Goal: Use online tool/utility: Utilize a website feature to perform a specific function

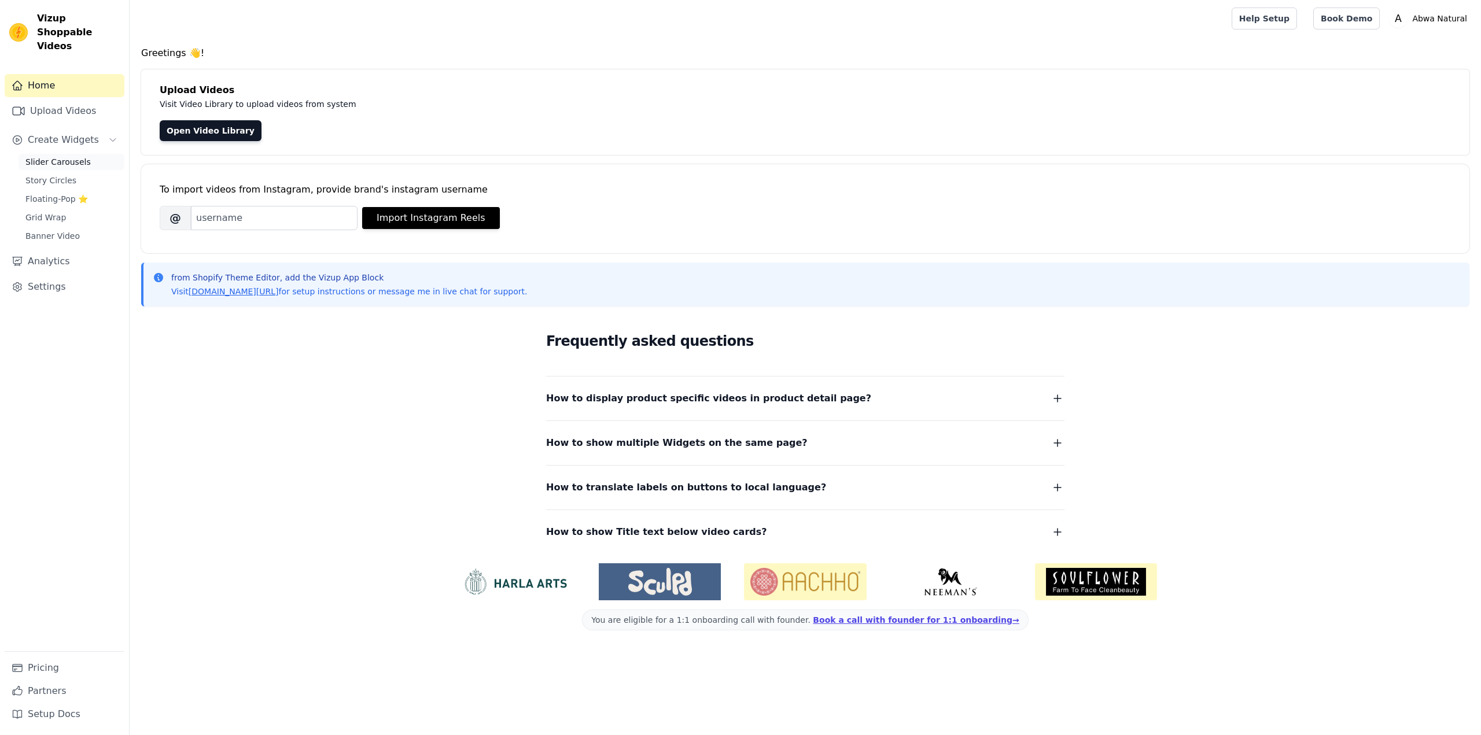
click at [58, 156] on span "Slider Carousels" at bounding box center [57, 162] width 65 height 12
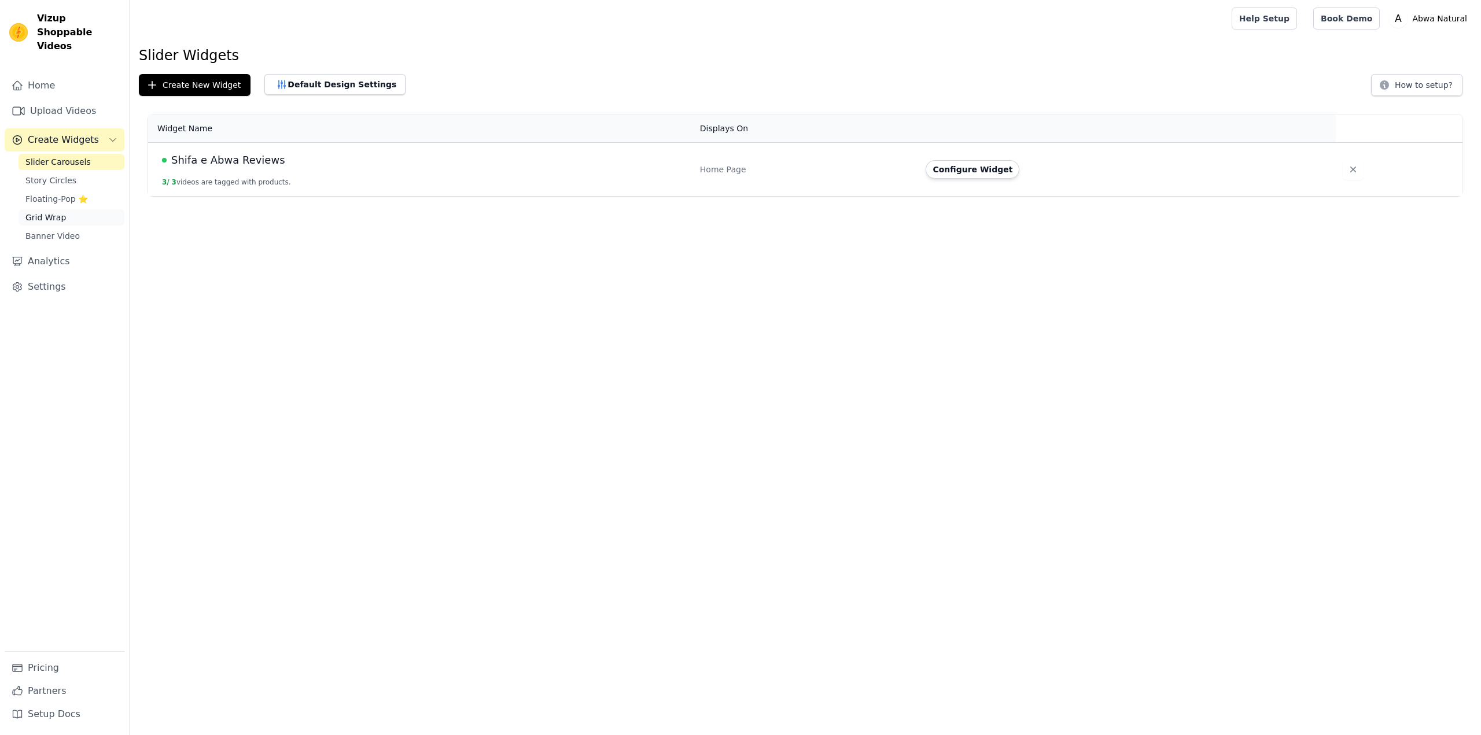
click at [62, 209] on link "Grid Wrap" at bounding box center [72, 217] width 106 height 16
click at [563, 201] on html "Vizup Shoppable Videos Home Upload Videos Create Widgets Slider Carousels Story…" at bounding box center [740, 206] width 1481 height 412
click at [1005, 171] on button "Configure Widget" at bounding box center [991, 169] width 94 height 19
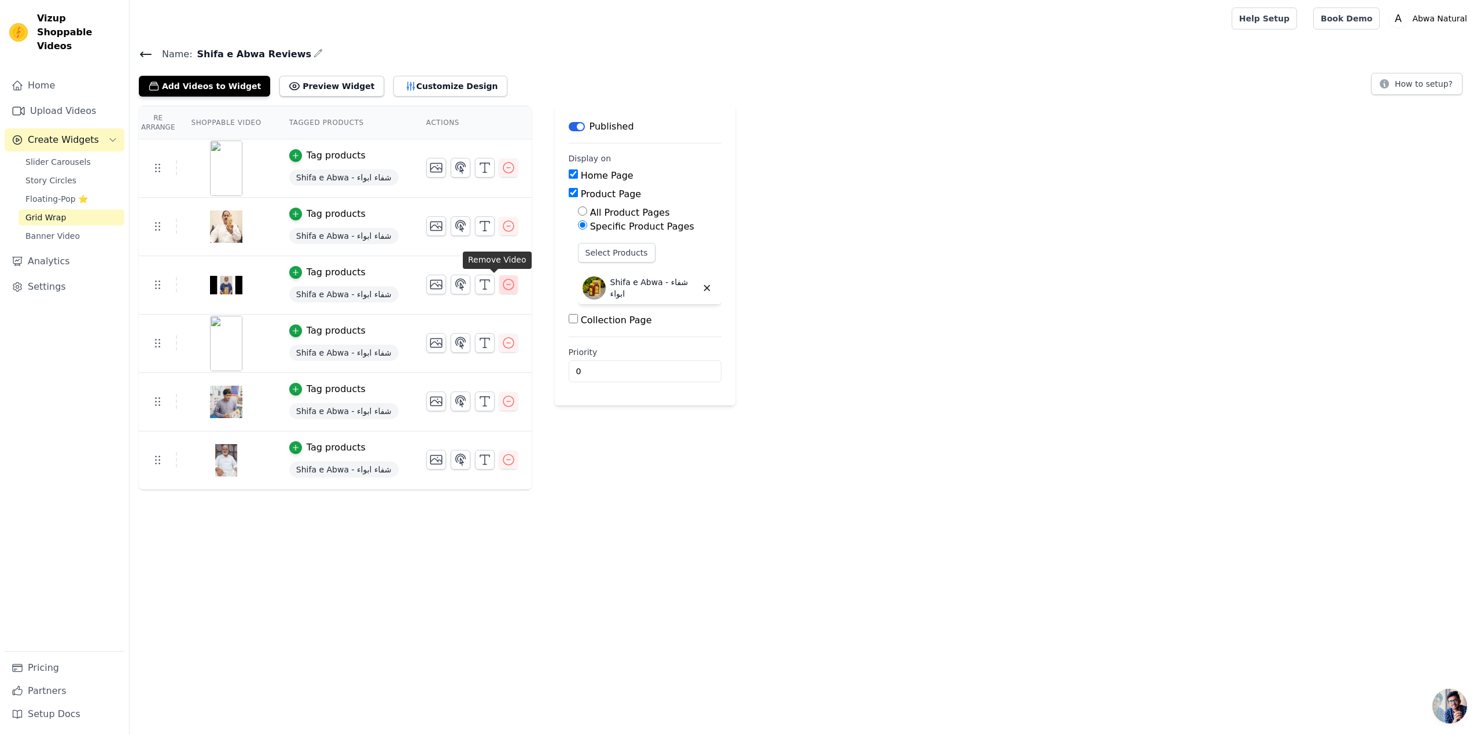
click at [503, 284] on icon "button" at bounding box center [508, 284] width 10 height 10
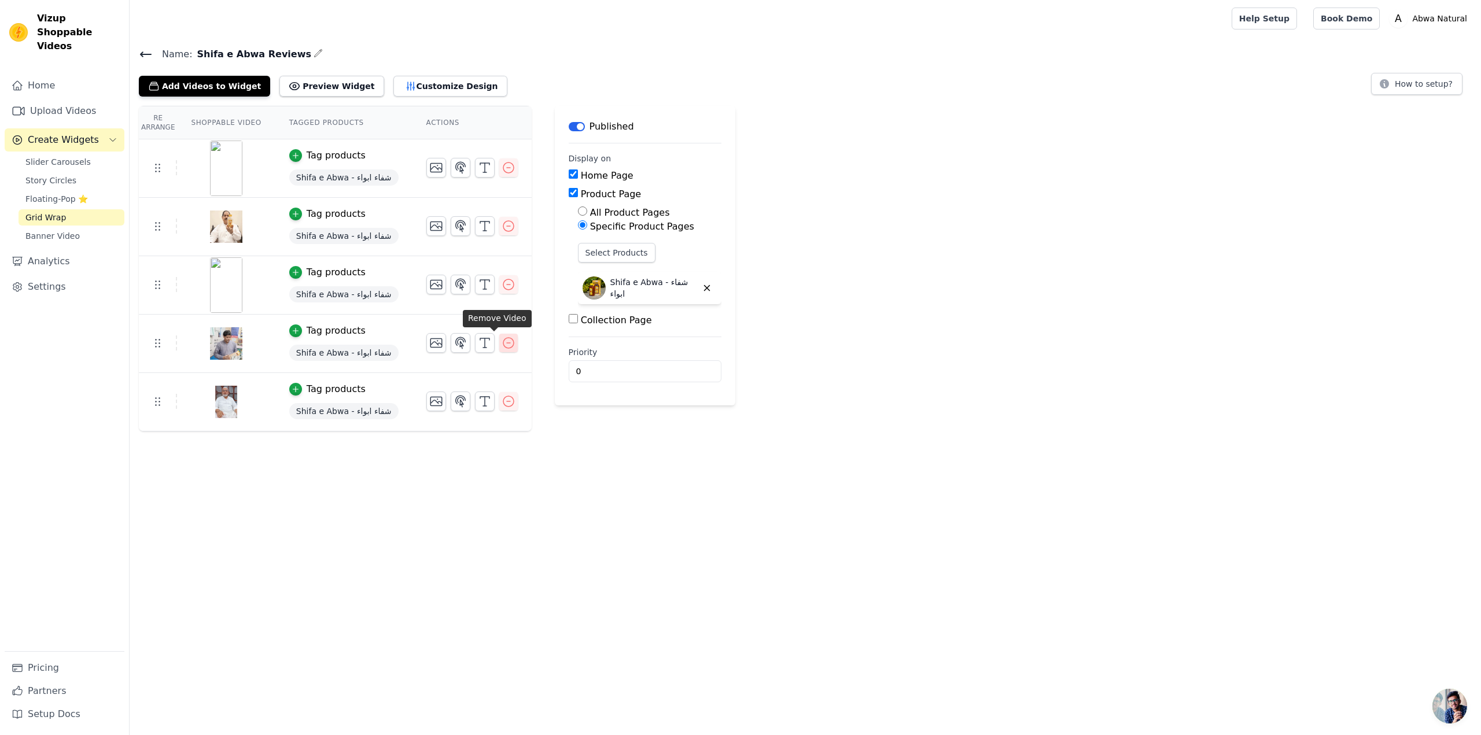
click at [501, 341] on icon "button" at bounding box center [508, 343] width 14 height 14
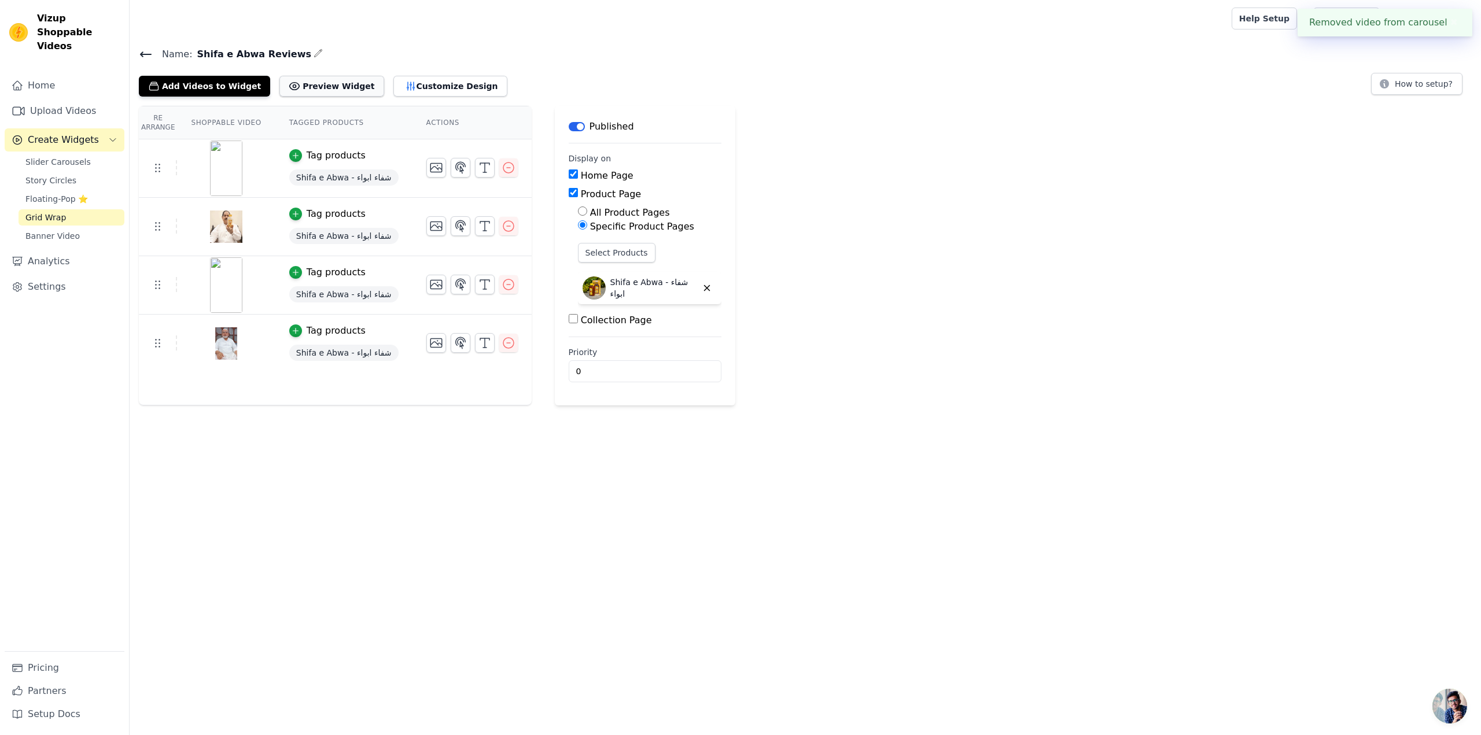
click at [320, 84] on button "Preview Widget" at bounding box center [331, 86] width 104 height 21
click at [321, 84] on button "Preview Widget" at bounding box center [331, 86] width 104 height 21
